Goal: Submit feedback/report problem

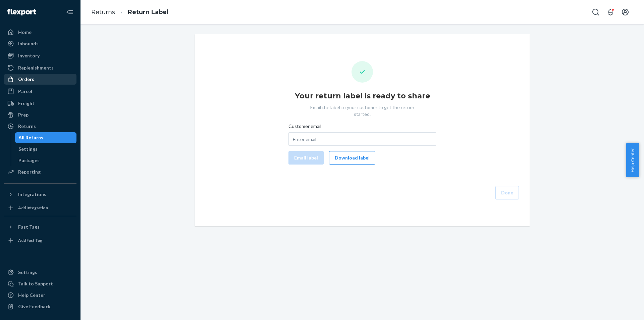
click at [41, 78] on div "Orders" at bounding box center [40, 78] width 71 height 9
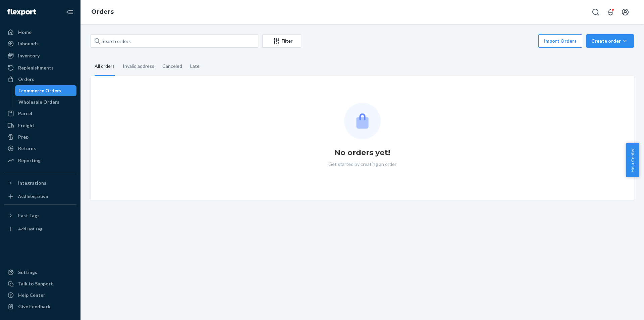
click at [139, 48] on div "Filter Import Orders Create order Ecommerce order Removal order" at bounding box center [362, 41] width 543 height 15
click at [140, 43] on input "text" at bounding box center [175, 40] width 168 height 13
paste input "[PERSON_NAME]"
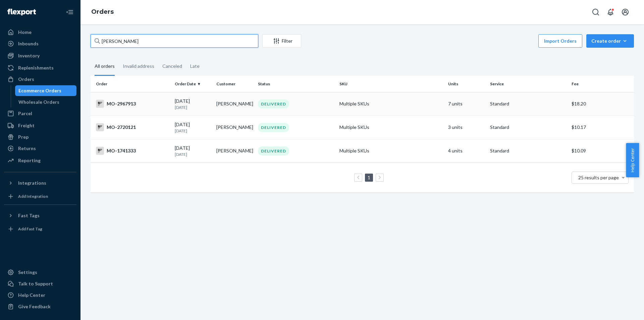
type input "[PERSON_NAME]"
click at [273, 104] on div "DELIVERED" at bounding box center [273, 103] width 31 height 9
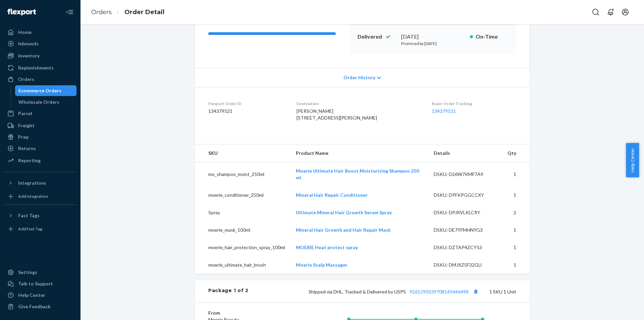
scroll to position [168, 0]
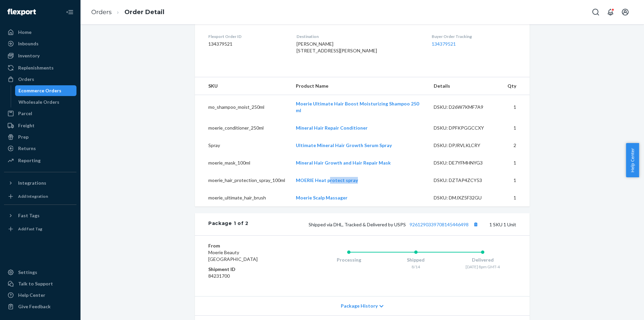
drag, startPoint x: 372, startPoint y: 183, endPoint x: 363, endPoint y: 181, distance: 9.0
click at [329, 183] on td "MOERIE Heat protect spray" at bounding box center [359, 179] width 138 height 17
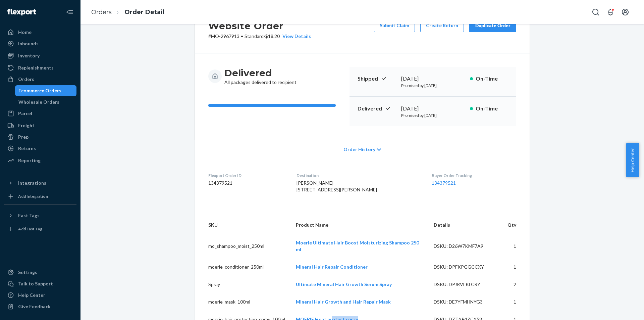
scroll to position [0, 0]
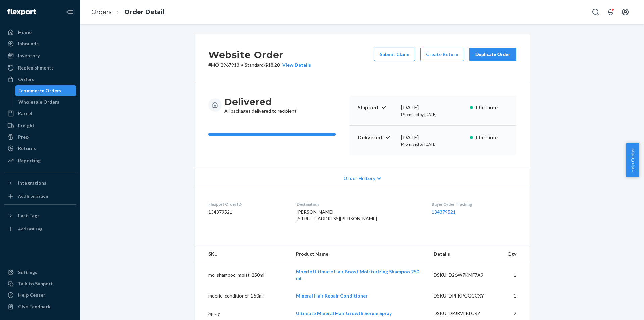
click at [403, 59] on button "Submit Claim" at bounding box center [394, 54] width 41 height 13
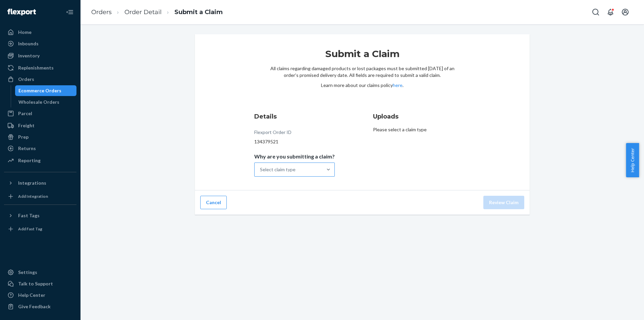
drag, startPoint x: 304, startPoint y: 166, endPoint x: 292, endPoint y: 175, distance: 15.6
click at [304, 166] on div "Select claim type" at bounding box center [289, 169] width 68 height 13
click at [261, 166] on input "Why are you submitting a claim? Select claim type" at bounding box center [260, 169] width 1 height 7
click at [293, 198] on div "Order delivered damaged" at bounding box center [295, 198] width 78 height 13
click at [261, 173] on input "Why are you submitting a claim? option Order delivered damaged focused, 2 of 4.…" at bounding box center [260, 169] width 1 height 7
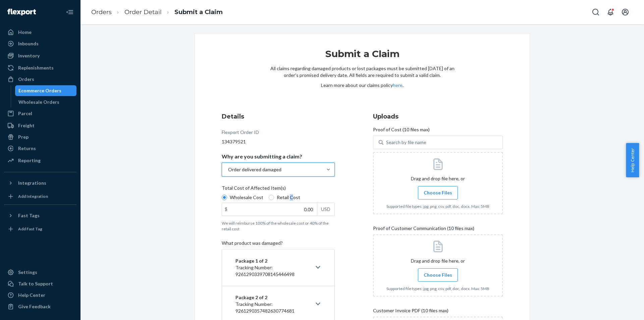
click at [287, 196] on span "Retail Cost" at bounding box center [288, 197] width 23 height 7
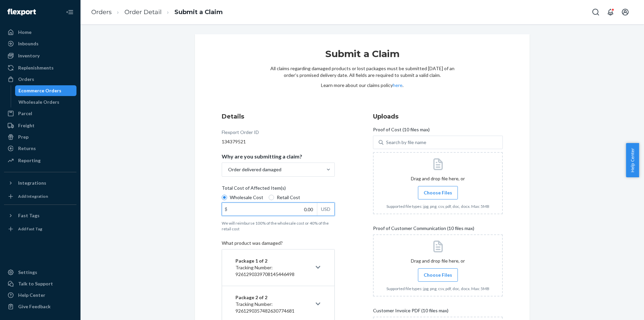
drag, startPoint x: 288, startPoint y: 208, endPoint x: 327, endPoint y: 207, distance: 39.2
click at [327, 207] on div "$ 0.00 USD" at bounding box center [278, 208] width 113 height 13
click at [280, 200] on span "Retail Cost" at bounding box center [288, 197] width 23 height 7
click at [274, 200] on input "Retail Cost" at bounding box center [271, 196] width 5 height 5
radio input "true"
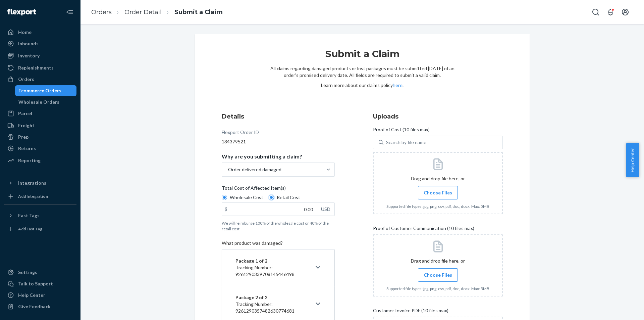
radio input "false"
drag, startPoint x: 297, startPoint y: 208, endPoint x: 313, endPoint y: 208, distance: 15.8
click at [313, 208] on input "0.00" at bounding box center [269, 209] width 95 height 13
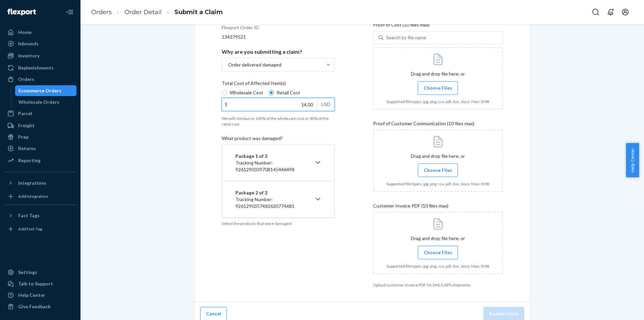
scroll to position [111, 0]
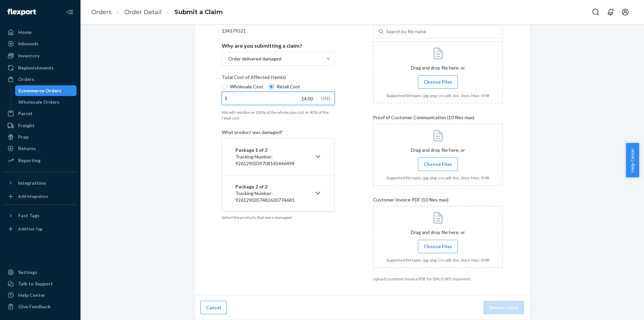
type input "14.00"
click at [316, 155] on icon at bounding box center [318, 156] width 5 height 5
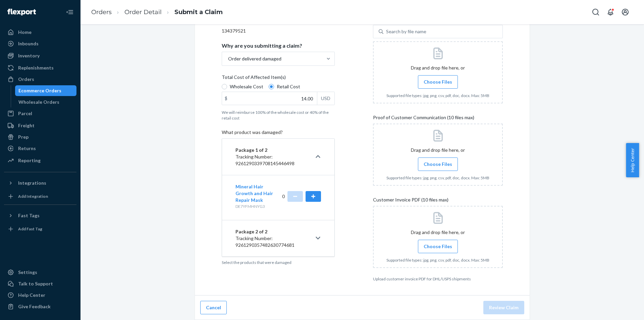
click at [316, 156] on icon at bounding box center [318, 156] width 5 height 3
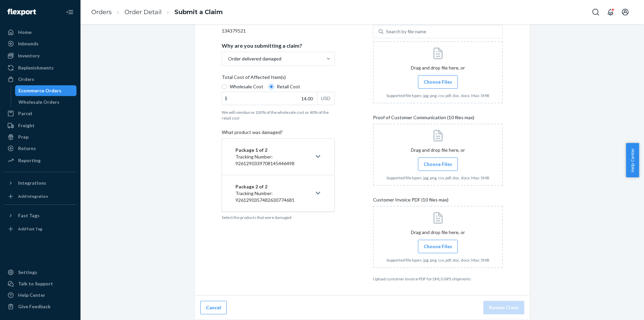
click at [316, 194] on icon at bounding box center [318, 192] width 5 height 5
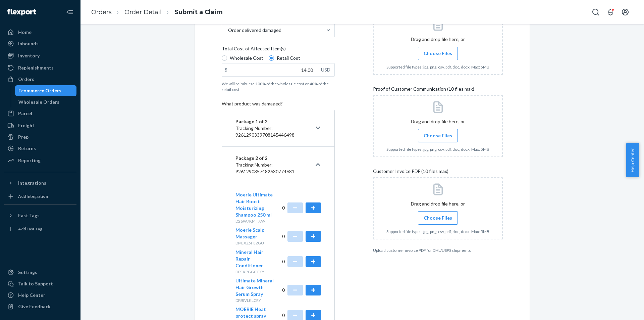
scroll to position [178, 0]
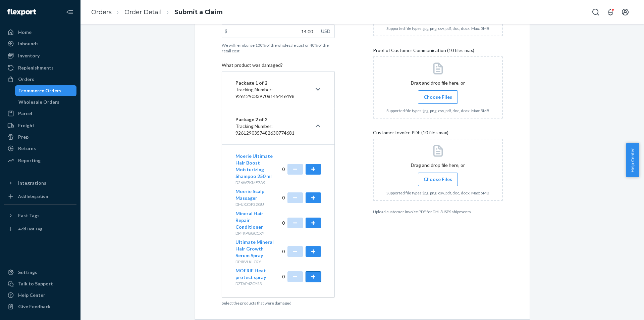
click at [308, 271] on button "button" at bounding box center [312, 276] width 15 height 11
click at [460, 249] on div "Uploads Proof of Cost (10 files max) Search by file name Drag and drop file her…" at bounding box center [438, 120] width 130 height 377
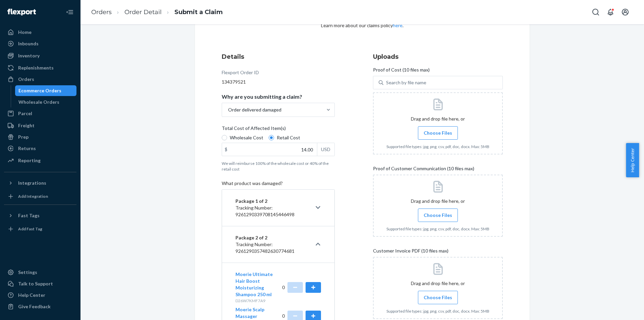
scroll to position [10, 0]
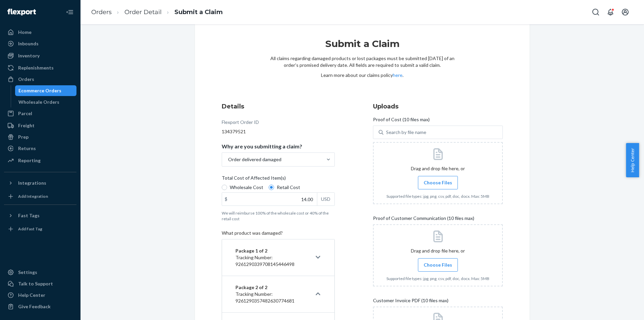
click at [435, 184] on span "Choose Files" at bounding box center [438, 182] width 29 height 7
click at [438, 184] on input "Choose Files" at bounding box center [438, 182] width 0 height 7
click at [439, 260] on label "Choose Files" at bounding box center [438, 264] width 40 height 13
click at [438, 261] on input "Choose Files" at bounding box center [438, 264] width 0 height 7
click at [424, 176] on label "Choose Files" at bounding box center [438, 182] width 40 height 13
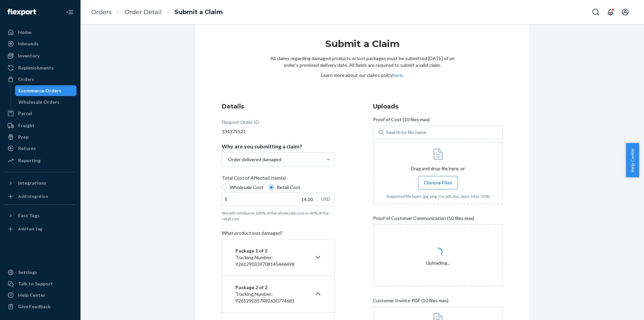
click at [438, 179] on input "Choose Files" at bounding box center [438, 182] width 0 height 7
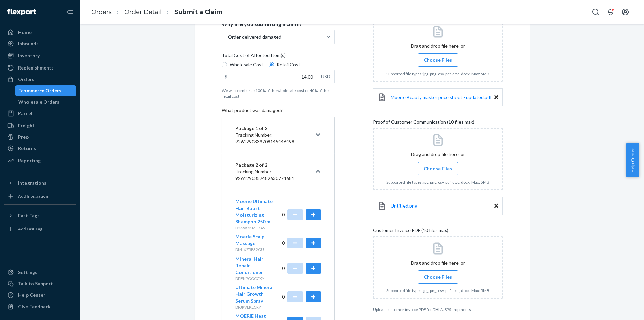
scroll to position [144, 0]
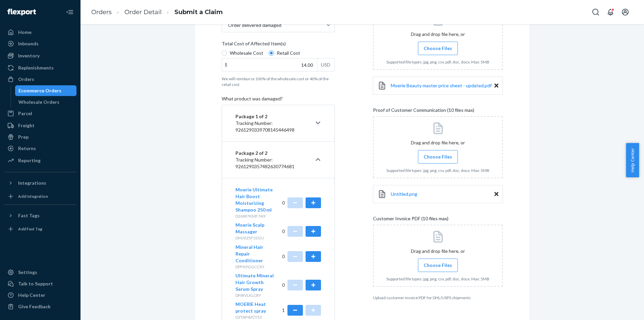
click at [436, 262] on span "Choose Files" at bounding box center [438, 265] width 29 height 7
click at [438, 262] on input "Choose Files" at bounding box center [438, 264] width 0 height 7
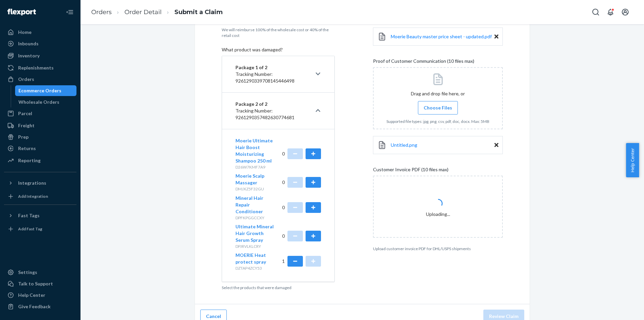
scroll to position [195, 0]
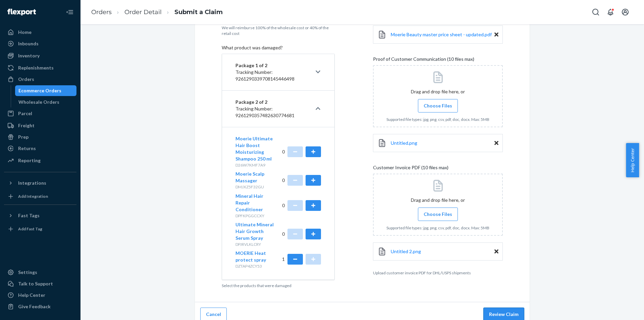
click at [501, 309] on button "Review Claim" at bounding box center [503, 313] width 41 height 13
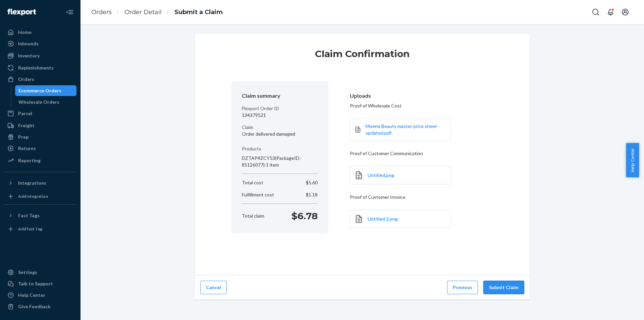
click at [505, 285] on button "Submit Claim" at bounding box center [503, 286] width 41 height 13
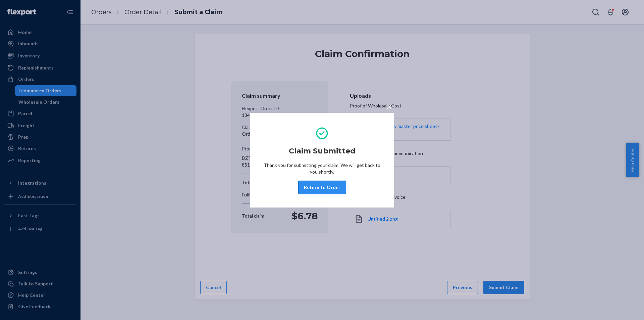
click at [319, 181] on button "Return to Order" at bounding box center [322, 186] width 48 height 13
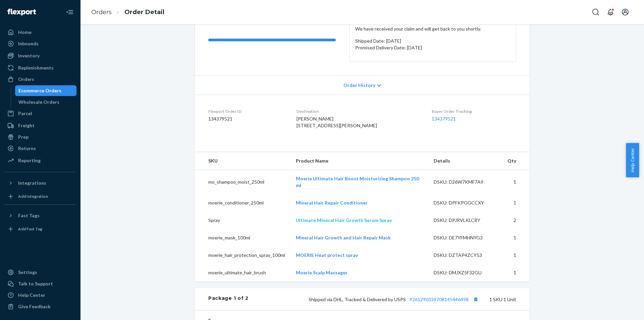
scroll to position [101, 0]
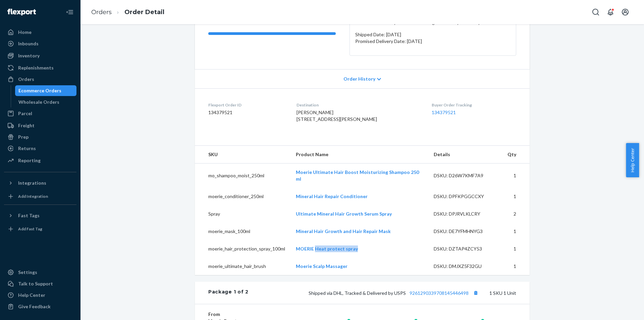
click at [315, 256] on td "MOERIE Heat protect spray" at bounding box center [359, 248] width 138 height 17
copy link "Heat protect spray"
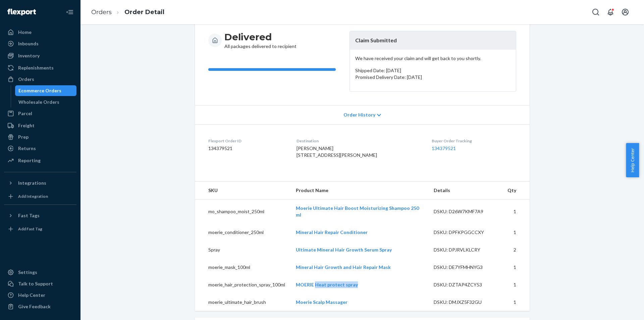
scroll to position [0, 0]
